Goal: Task Accomplishment & Management: Manage account settings

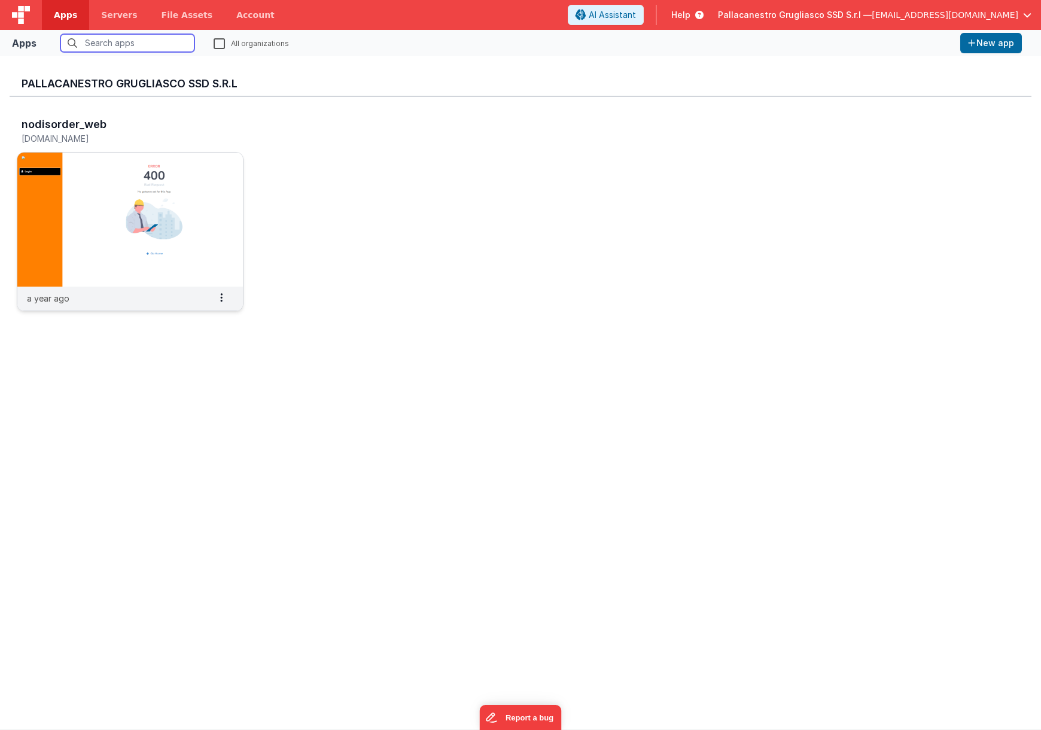
scroll to position [2, 0]
click at [139, 199] on img at bounding box center [130, 217] width 226 height 134
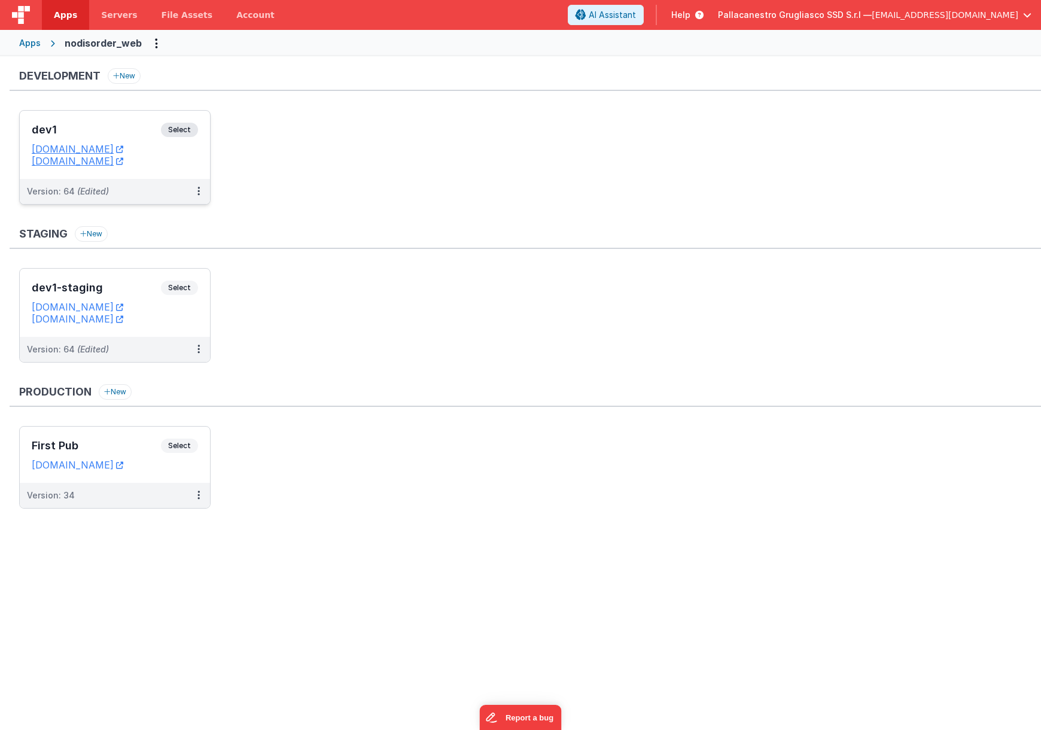
click at [204, 168] on div "dev1 Select URLs devbasket.fmbetterforms.com nfc.fmbetterforms.com" at bounding box center [115, 145] width 190 height 68
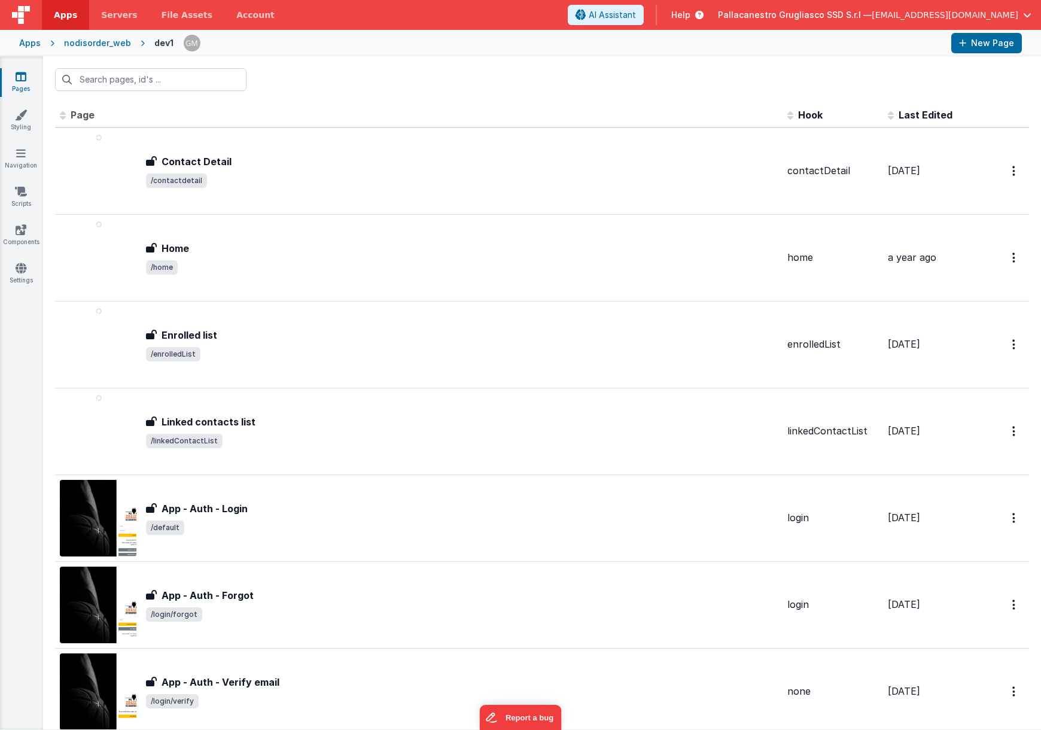
click at [963, 18] on span "[EMAIL_ADDRESS][DOMAIN_NAME]" at bounding box center [945, 15] width 147 height 12
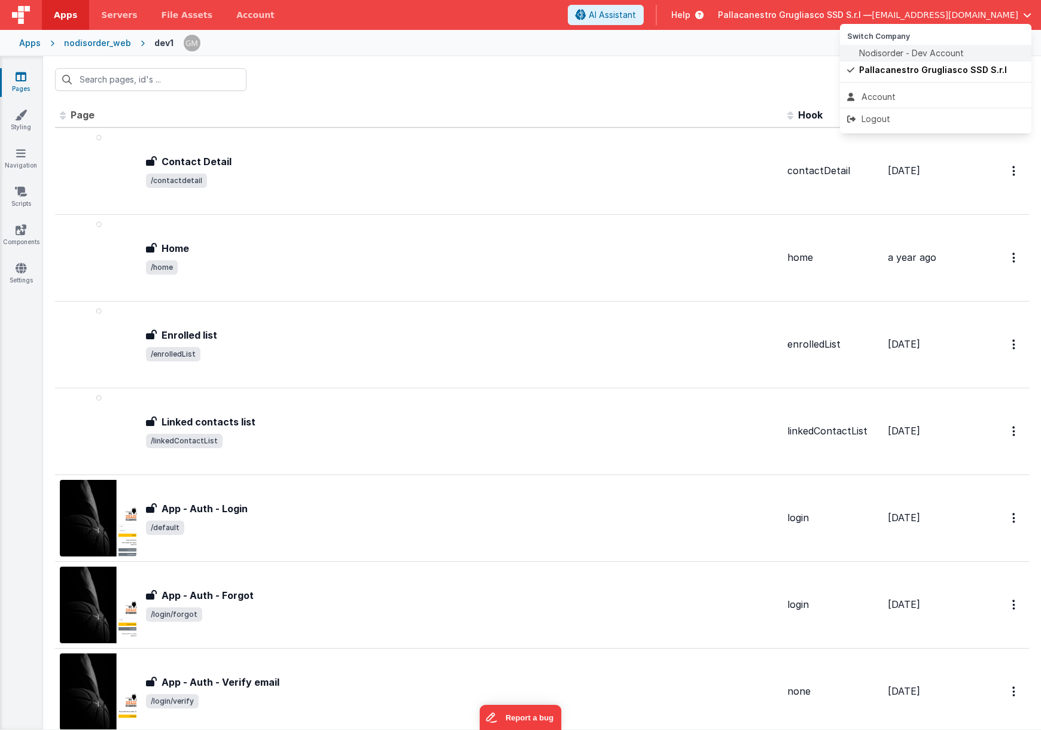
click at [935, 51] on span "Nodisorder - Dev Account" at bounding box center [911, 53] width 105 height 12
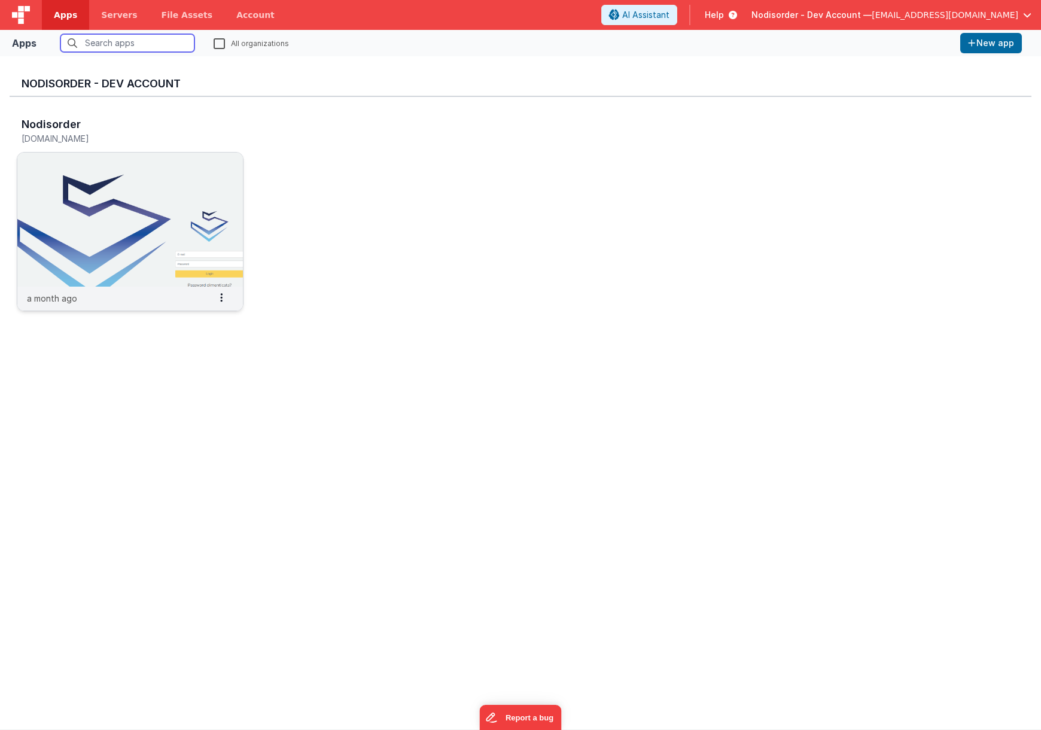
scroll to position [1, 0]
click at [125, 230] on img at bounding box center [130, 219] width 226 height 134
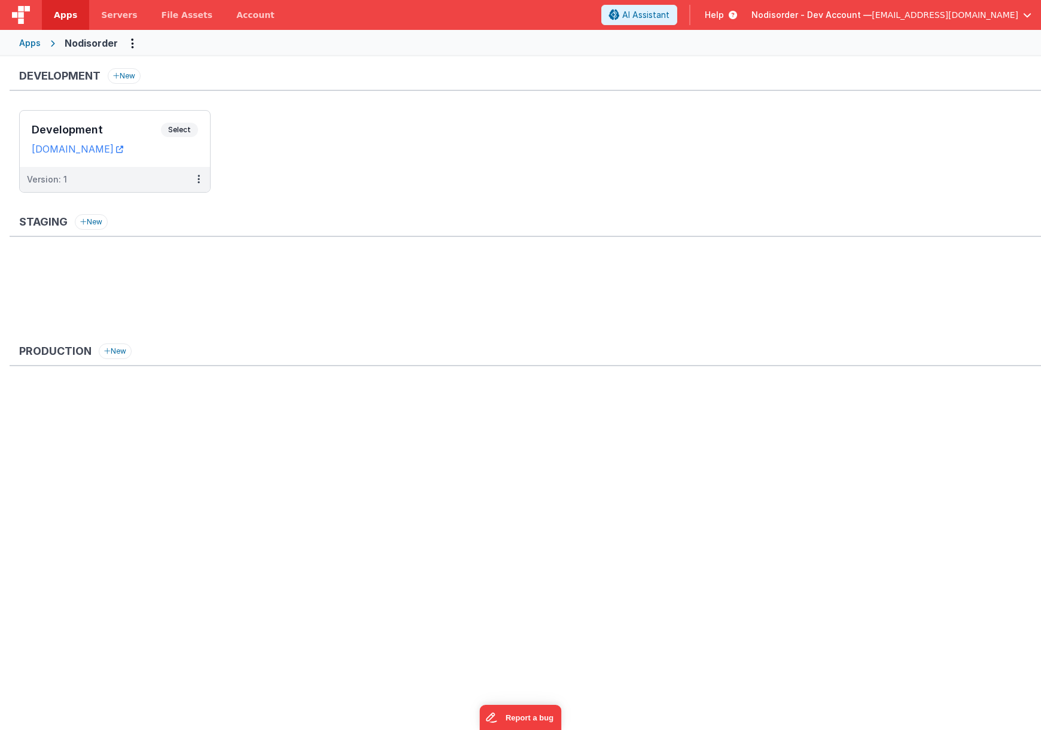
click at [938, 20] on span "[EMAIL_ADDRESS][DOMAIN_NAME]" at bounding box center [945, 15] width 147 height 12
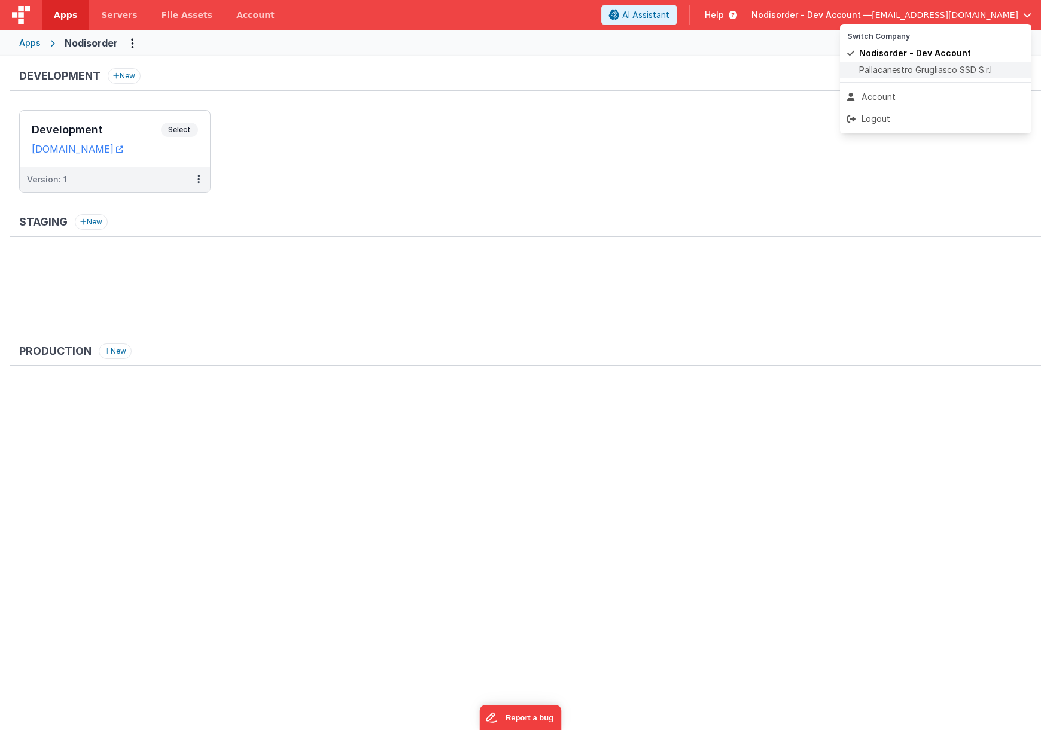
click at [926, 72] on span "Pallacanestro Grugliasco SSD S.r.l" at bounding box center [925, 70] width 133 height 12
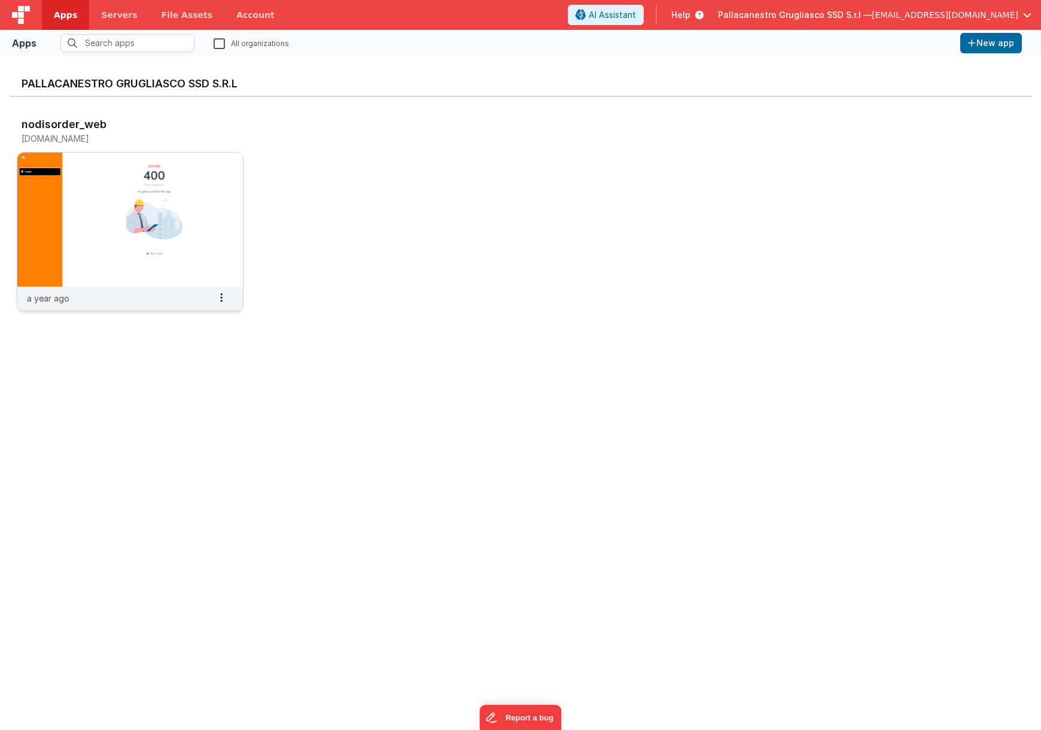
click at [145, 197] on img at bounding box center [130, 220] width 226 height 134
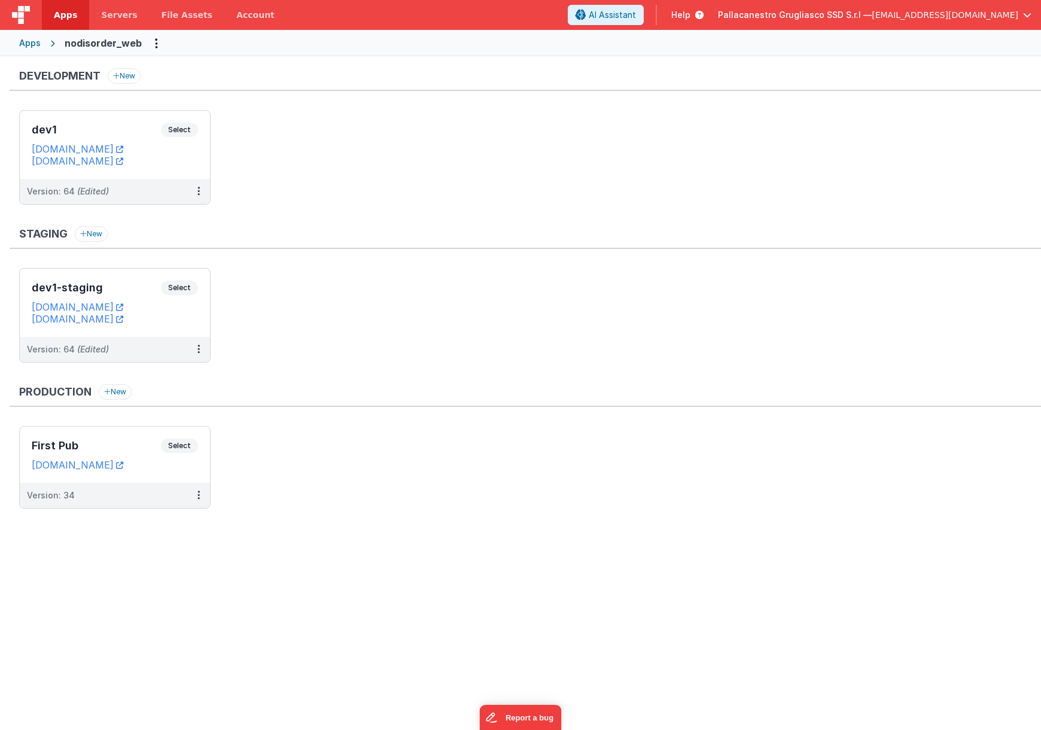
click at [29, 42] on div "Apps" at bounding box center [30, 43] width 22 height 12
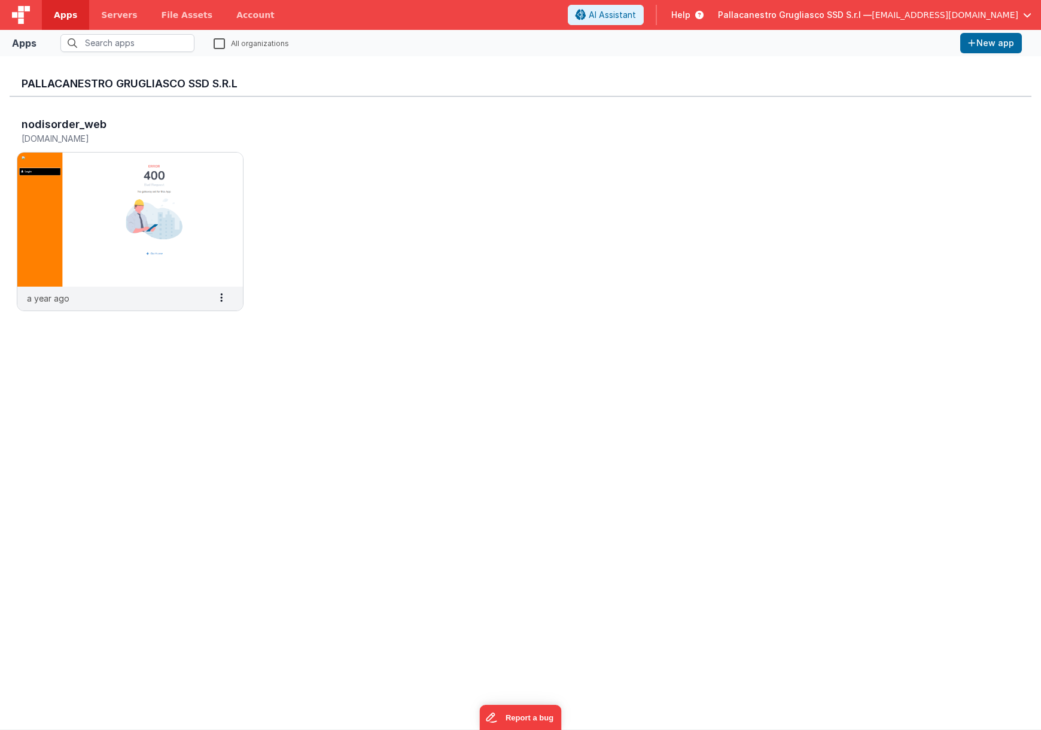
click at [960, 24] on div "Pallacanestro Grugliasco SSD S.r.l — order@nodisorder.com" at bounding box center [875, 15] width 314 height 20
click at [955, 20] on span "[EMAIL_ADDRESS][DOMAIN_NAME]" at bounding box center [945, 15] width 147 height 12
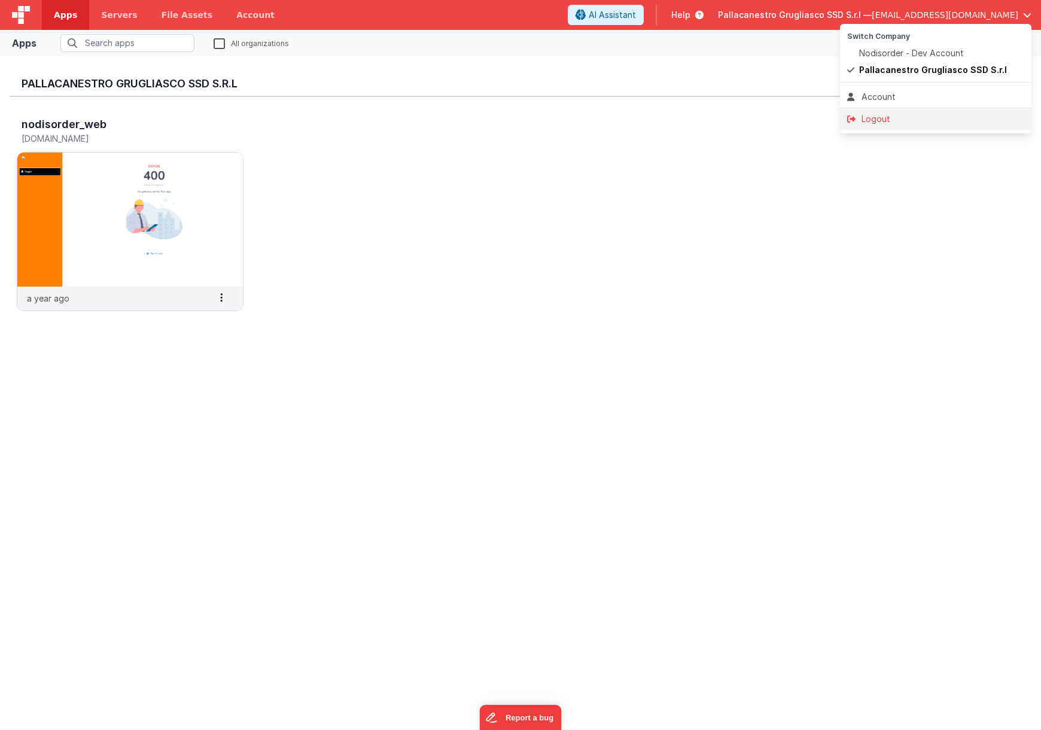
click at [889, 116] on div "Logout" at bounding box center [935, 119] width 177 height 12
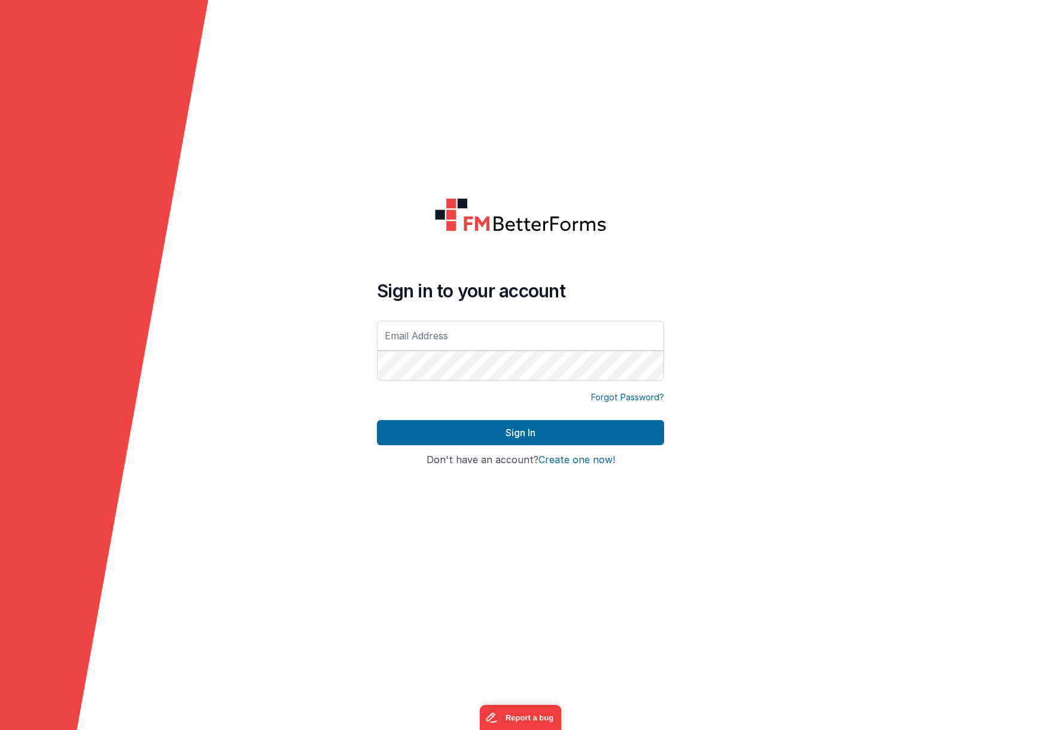
click at [582, 336] on input "text" at bounding box center [520, 336] width 287 height 30
click at [0, 729] on com-1password-button at bounding box center [0, 730] width 0 height 0
type input "nodisorder@nodisorder.app"
